Goal: Transaction & Acquisition: Purchase product/service

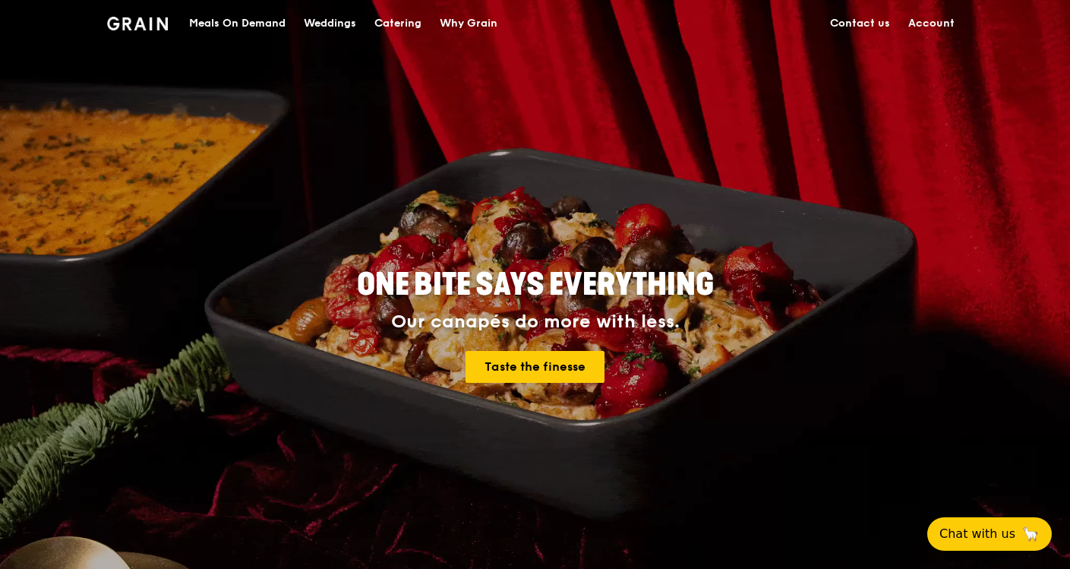
click at [252, 20] on div "Meals On Demand" at bounding box center [237, 24] width 96 height 46
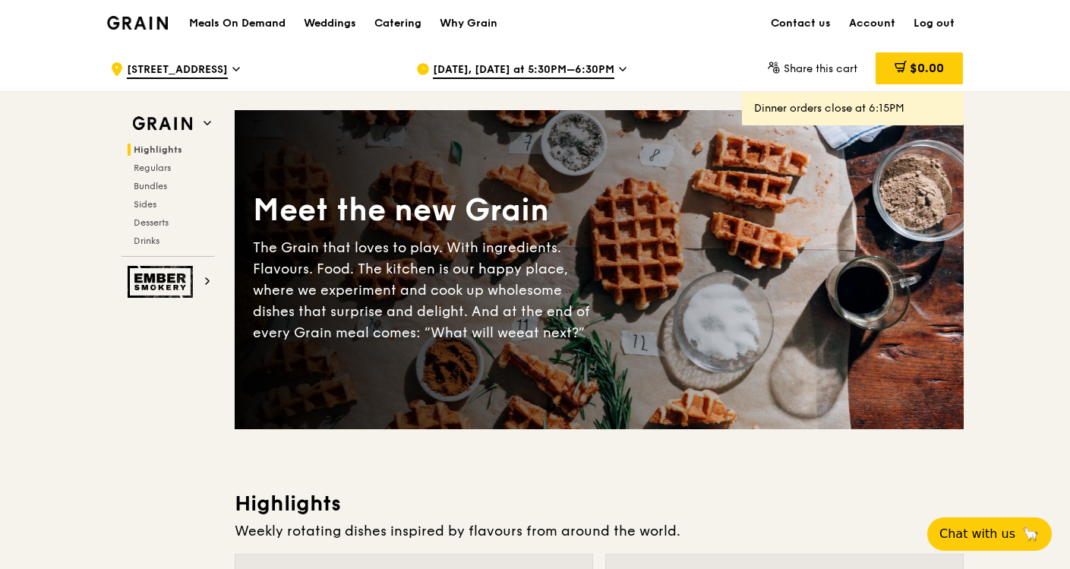
click at [560, 62] on span "[DATE], [DATE] at 5:30PM–6:30PM" at bounding box center [524, 70] width 182 height 17
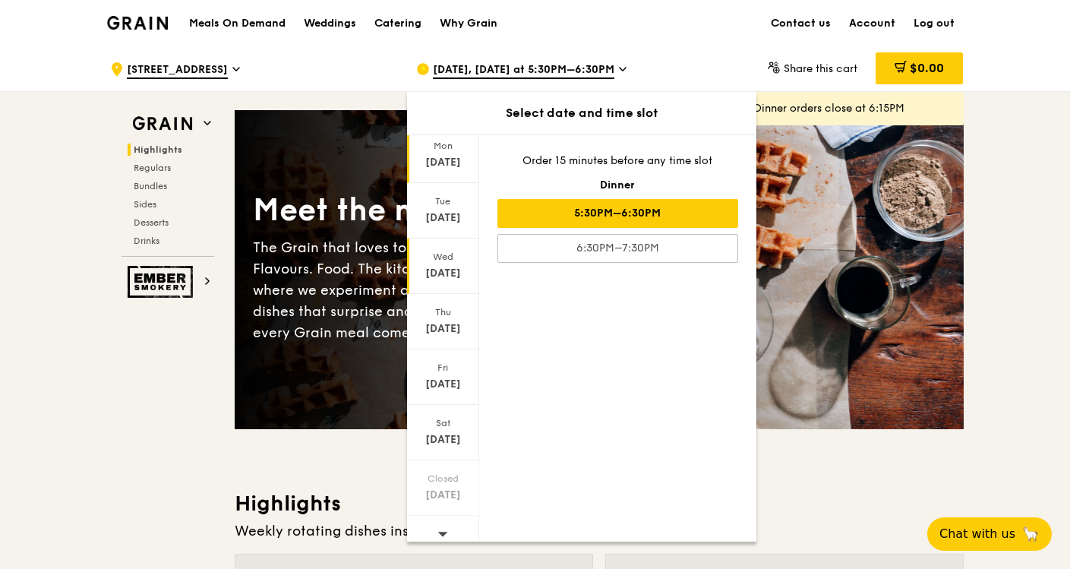
scroll to position [60, 0]
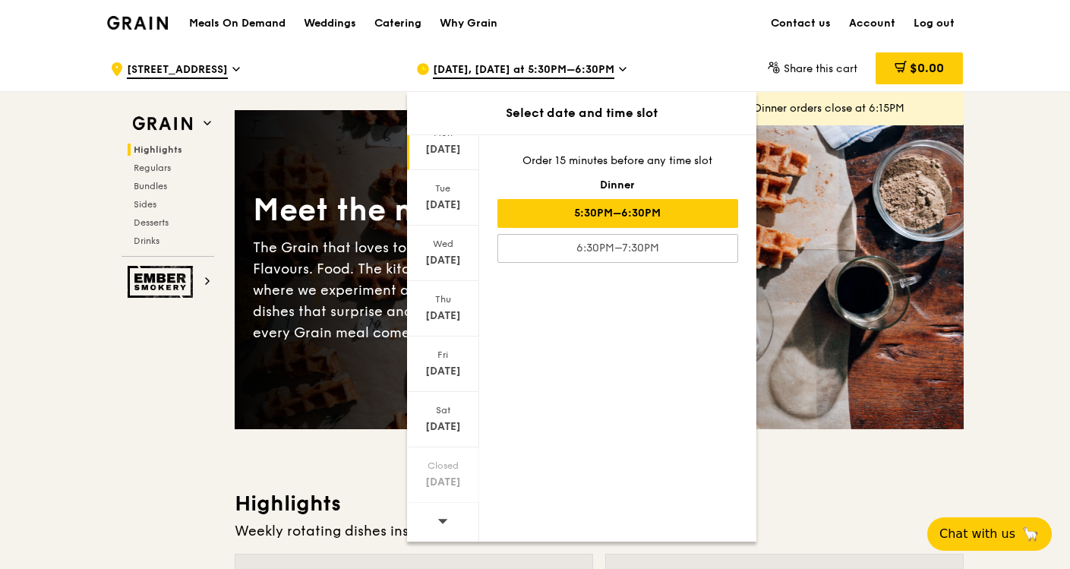
click at [443, 524] on icon at bounding box center [442, 520] width 11 height 11
click at [443, 523] on icon at bounding box center [442, 520] width 11 height 11
click at [442, 522] on icon at bounding box center [442, 520] width 11 height 11
click at [442, 520] on icon at bounding box center [442, 521] width 10 height 5
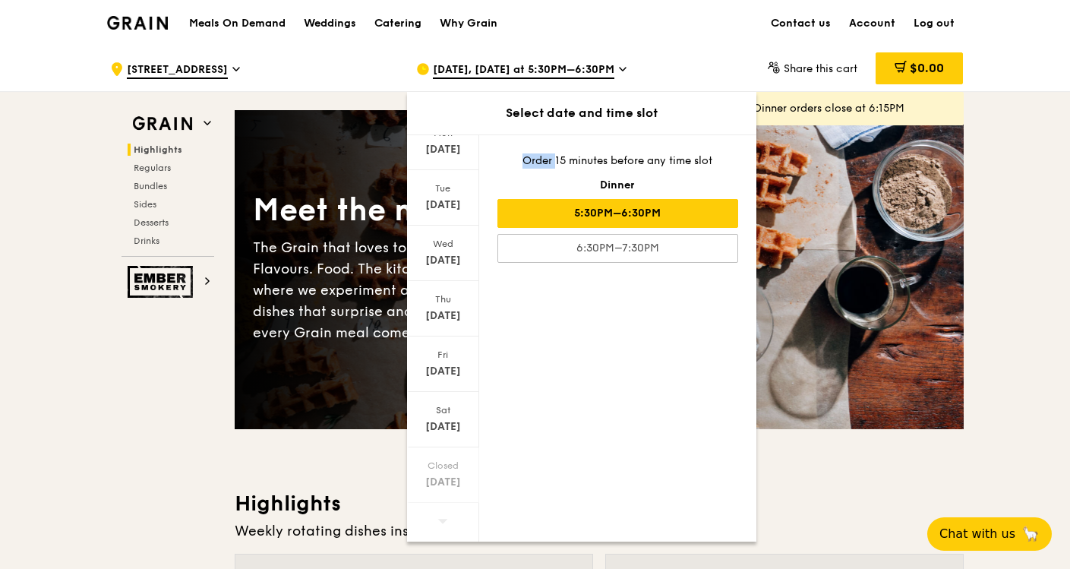
click at [441, 520] on icon at bounding box center [442, 521] width 10 height 5
click at [440, 520] on icon at bounding box center [442, 521] width 10 height 5
click at [443, 525] on icon at bounding box center [442, 520] width 11 height 11
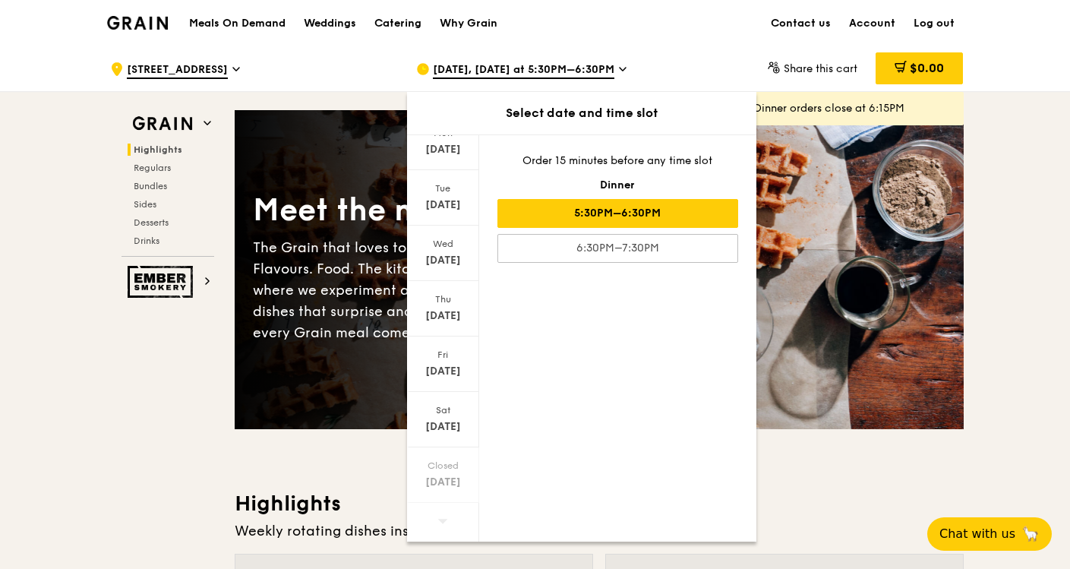
click at [443, 525] on icon at bounding box center [442, 520] width 11 height 11
click at [441, 523] on icon at bounding box center [442, 520] width 11 height 11
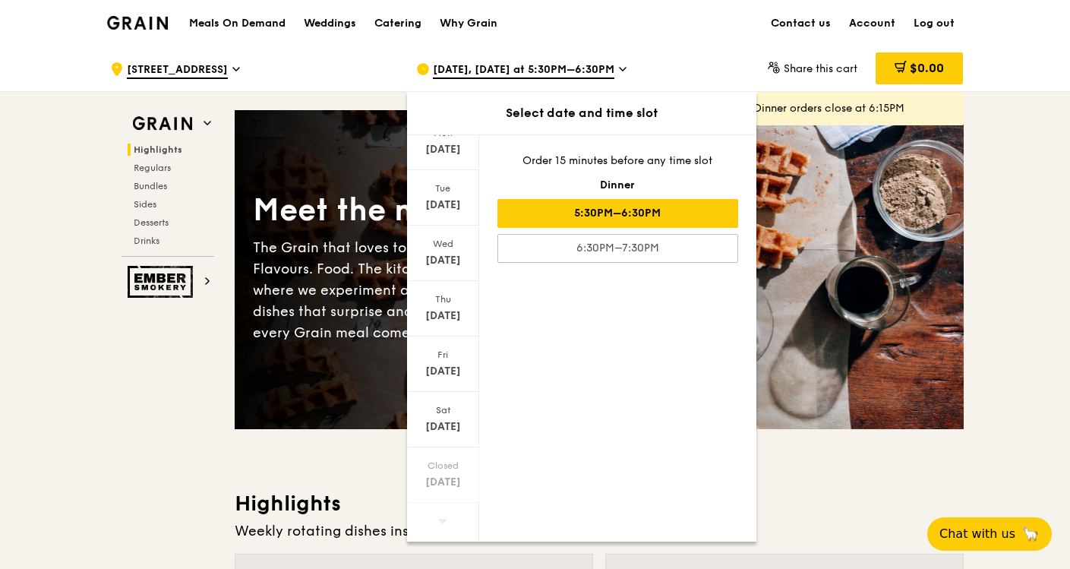
click at [652, 52] on div "[DATE], [DATE] at 5:30PM–6:30PM" at bounding box center [557, 69] width 282 height 46
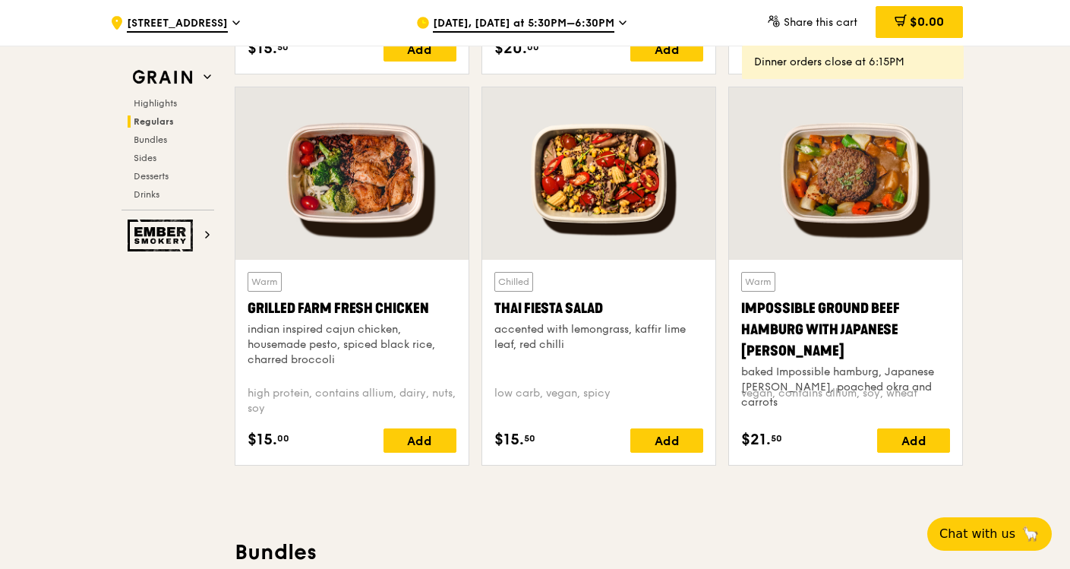
scroll to position [1689, 0]
